Goal: Information Seeking & Learning: Learn about a topic

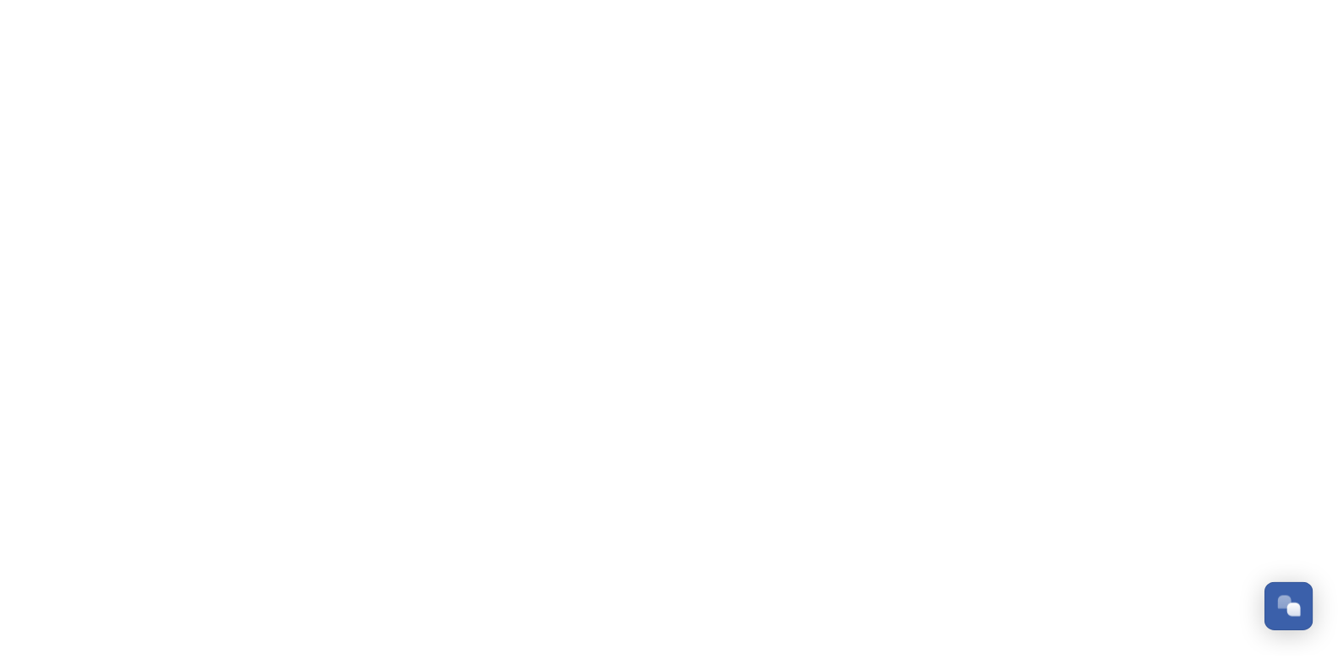
scroll to position [715, 0]
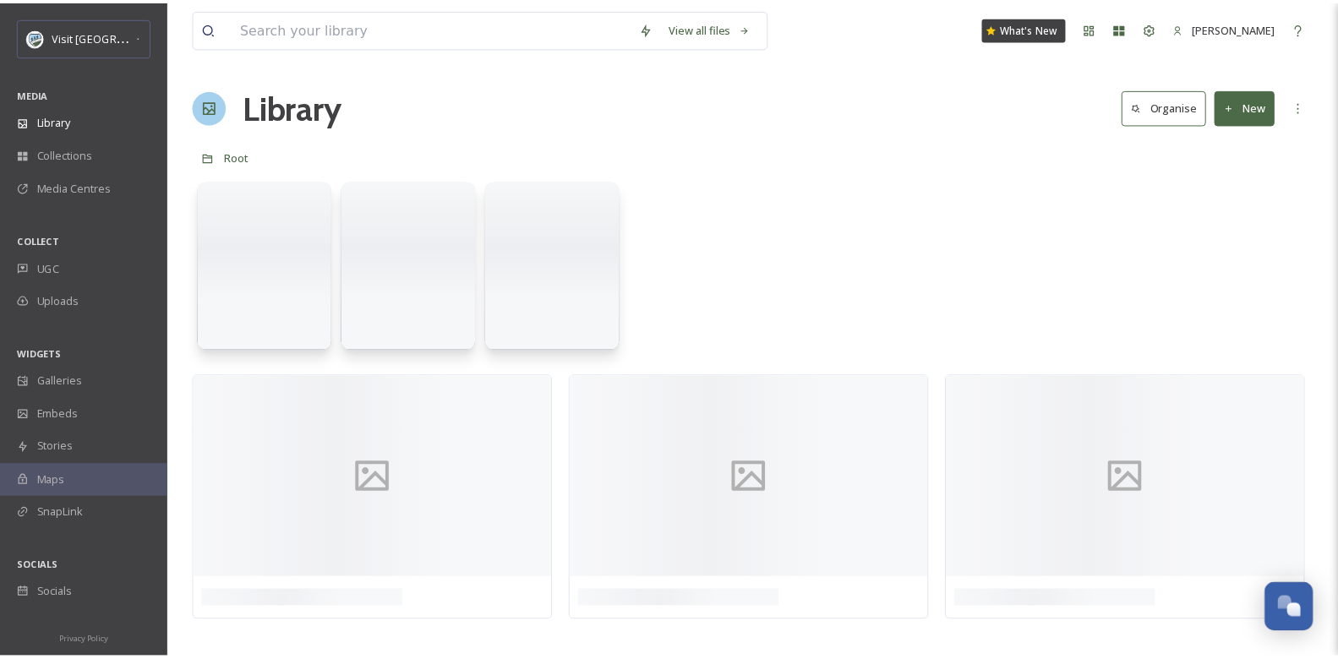
scroll to position [715, 0]
